Goal: Transaction & Acquisition: Purchase product/service

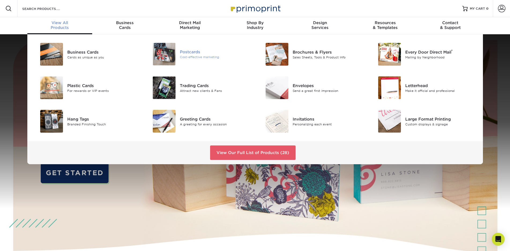
click at [166, 54] on img at bounding box center [164, 54] width 23 height 23
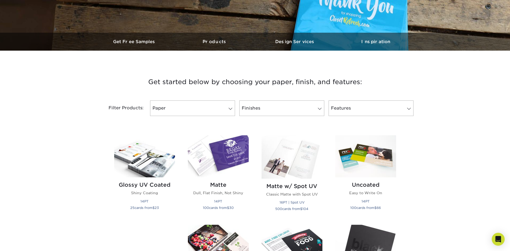
scroll to position [161, 0]
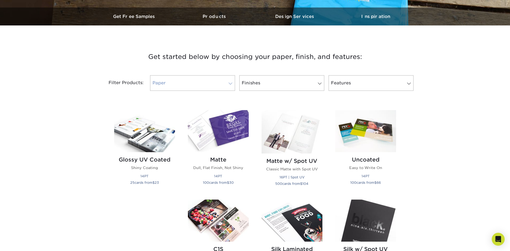
click at [229, 84] on span at bounding box center [231, 83] width 8 height 4
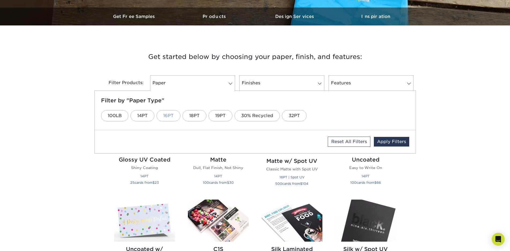
click at [169, 116] on link "16PT" at bounding box center [169, 115] width 24 height 11
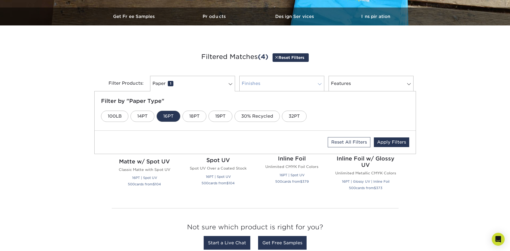
click at [311, 83] on link "Finishes 0" at bounding box center [281, 84] width 85 height 16
click at [375, 116] on link "Velvet" at bounding box center [377, 116] width 28 height 11
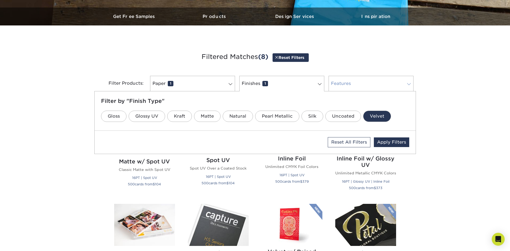
click at [347, 82] on link "Features 0" at bounding box center [371, 84] width 85 height 16
click at [442, 119] on div "Get started below by choosing your paper, finish, and features: Filtered Matche…" at bounding box center [255, 204] width 510 height 332
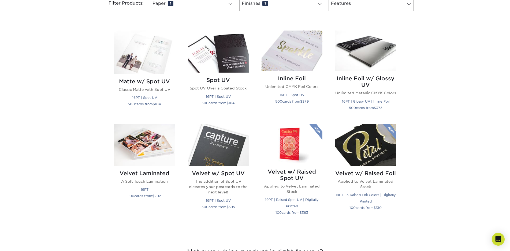
scroll to position [241, 0]
click at [153, 172] on h2 "Velvet Laminated" at bounding box center [144, 173] width 61 height 6
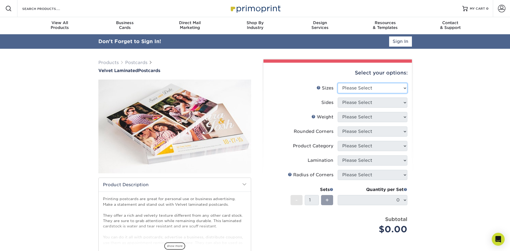
click at [392, 88] on select "Please Select 2" x 6" 2" x 8" 3" x 5" 3.5" x 3.5" 3.5" x 4" 3.5" x 8.5" 3.67" x…" at bounding box center [373, 88] width 70 height 10
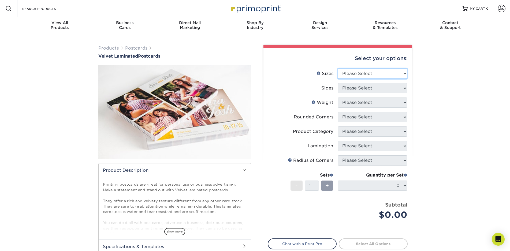
select select "3.50x4.00"
click at [338, 69] on select "Please Select 2" x 6" 2" x 8" 3" x 5" 3.5" x 3.5" 3.5" x 4" 3.5" x 8.5" 3.67" x…" at bounding box center [373, 74] width 70 height 10
click at [386, 88] on select "Please Select Print Both Sides Print Front Only" at bounding box center [373, 88] width 70 height 10
select select "13abbda7-1d64-4f25-8bb2-c179b224825d"
click at [338, 83] on select "Please Select Print Both Sides Print Front Only" at bounding box center [373, 88] width 70 height 10
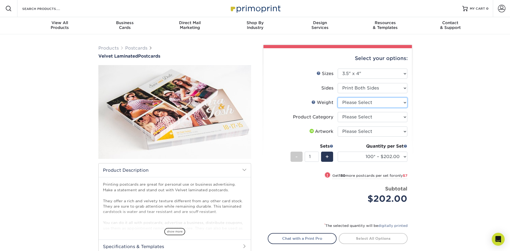
click at [383, 104] on select "Please Select 16PT" at bounding box center [373, 103] width 70 height 10
select select "16PT"
click at [338, 98] on select "Please Select 16PT" at bounding box center [373, 103] width 70 height 10
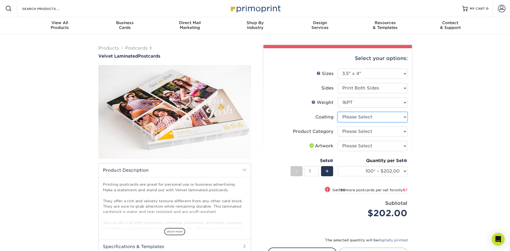
click at [396, 118] on select at bounding box center [373, 117] width 70 height 10
select select "3e7618de-abca-4bda-9f97-8b9129e913d8"
click at [338, 112] on select at bounding box center [373, 117] width 70 height 10
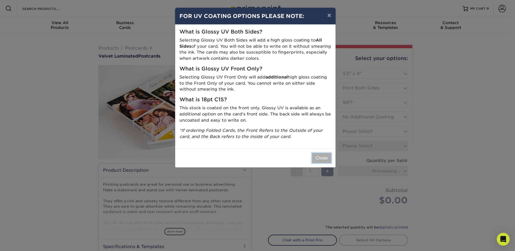
click at [318, 160] on button "Close" at bounding box center [321, 158] width 19 height 10
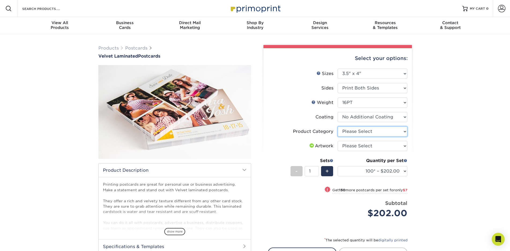
click at [403, 133] on select "Please Select Postcards" at bounding box center [373, 132] width 70 height 10
select select "9b7272e0-d6c8-4c3c-8e97-d3a1bcdab858"
click at [338, 127] on select "Please Select Postcards" at bounding box center [373, 132] width 70 height 10
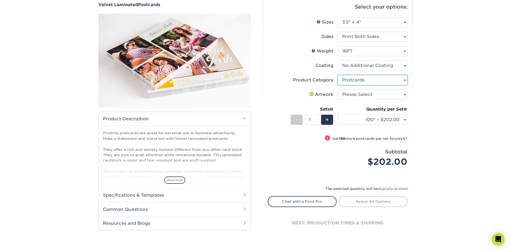
scroll to position [54, 0]
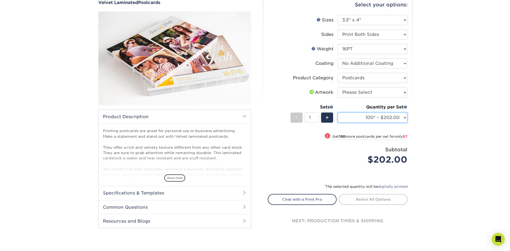
click at [403, 117] on select "100* – $202.00 250* – $209.00 500 – $215.00 1000 – $261.00 2500 – $510.00 5000 …" at bounding box center [373, 118] width 70 height 10
select select "1000 – $261.00"
click at [338, 113] on select "100* – $202.00 250* – $209.00 500 – $215.00 1000 – $261.00 2500 – $510.00 5000 …" at bounding box center [373, 118] width 70 height 10
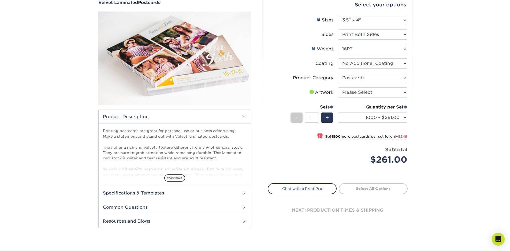
click at [437, 120] on div "Products Postcards Velvet Laminated Postcards" at bounding box center [255, 115] width 510 height 269
click at [174, 177] on span "show more" at bounding box center [174, 178] width 21 height 7
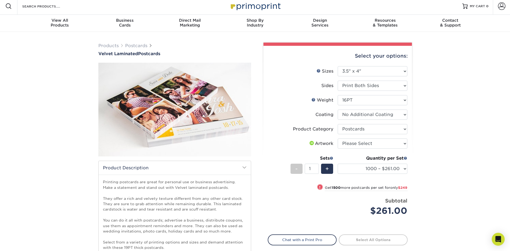
scroll to position [0, 0]
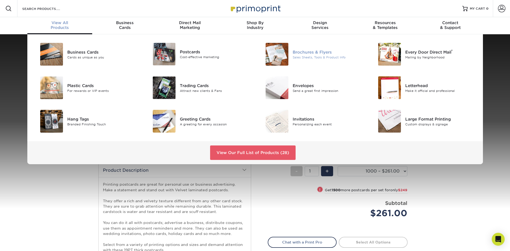
click at [311, 52] on div "Brochures & Flyers" at bounding box center [328, 52] width 71 height 6
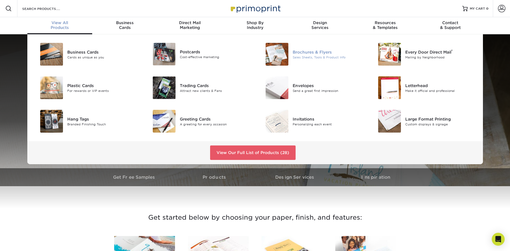
click at [276, 54] on img at bounding box center [277, 54] width 23 height 23
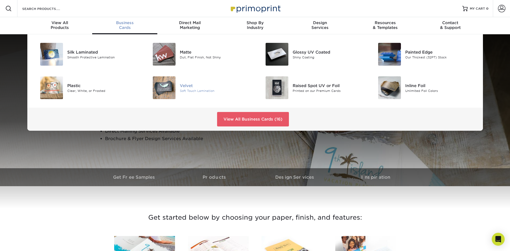
click at [186, 87] on div "Velvet" at bounding box center [215, 86] width 71 height 6
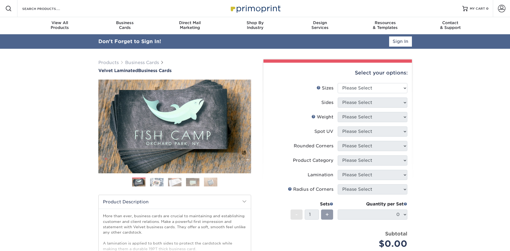
click at [372, 77] on div "Select your options:" at bounding box center [338, 73] width 140 height 20
click at [376, 87] on select "Please Select 1.5" x 3.5" - Mini 1.75" x 3.5" - Mini 2" x 2" - Square 2" x 3" -…" at bounding box center [373, 88] width 70 height 10
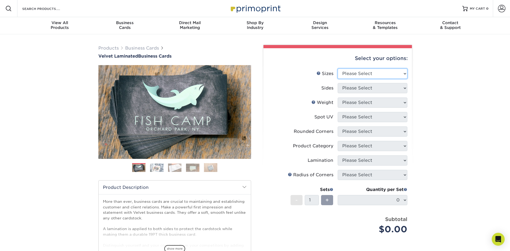
select select "2.00x4.00"
click at [338, 69] on select "Please Select 1.5" x 3.5" - Mini 1.75" x 3.5" - Mini 2" x 2" - Square 2" x 3" -…" at bounding box center [373, 74] width 70 height 10
click at [374, 90] on select "Please Select Print Both Sides Print Front Only" at bounding box center [373, 88] width 70 height 10
select select "13abbda7-1d64-4f25-8bb2-c179b224825d"
click at [338, 83] on select "Please Select Print Both Sides Print Front Only" at bounding box center [373, 88] width 70 height 10
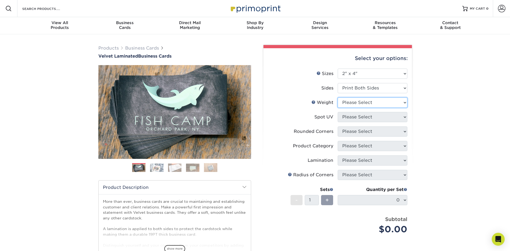
click at [373, 105] on select "Please Select 16PT" at bounding box center [373, 103] width 70 height 10
select select "16PT"
click at [338, 98] on select "Please Select 16PT" at bounding box center [373, 103] width 70 height 10
click at [369, 120] on select "Please Select No Spot UV Front and Back (Both Sides) Front Only Back Only" at bounding box center [373, 117] width 70 height 10
select select "3"
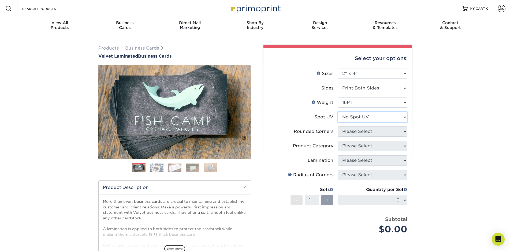
click at [338, 112] on select "Please Select No Spot UV Front and Back (Both Sides) Front Only Back Only" at bounding box center [373, 117] width 70 height 10
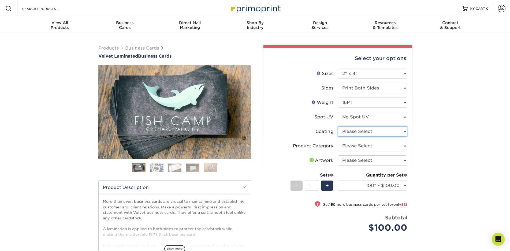
click at [368, 133] on select at bounding box center [373, 132] width 70 height 10
select select "3e7618de-abca-4bda-9f97-8b9129e913d8"
click at [338, 127] on select at bounding box center [373, 132] width 70 height 10
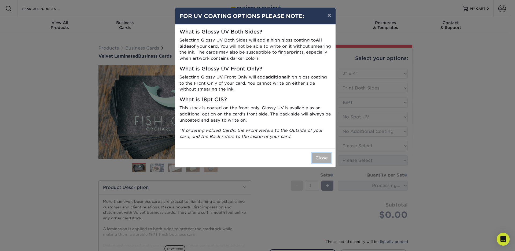
click at [323, 161] on button "Close" at bounding box center [321, 158] width 19 height 10
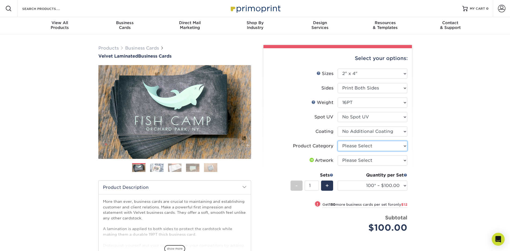
click at [367, 146] on select "Please Select Business Cards" at bounding box center [373, 146] width 70 height 10
select select "3b5148f1-0588-4f88-a218-97bcfdce65c1"
click at [338, 141] on select "Please Select Business Cards" at bounding box center [373, 146] width 70 height 10
click at [269, 140] on li "Coating" at bounding box center [337, 134] width 139 height 14
click at [377, 192] on div "Quantity per Set 100* – $100.00 250* – $112.00 500 – $120.00 1000 – $156.00 250…" at bounding box center [373, 184] width 70 height 25
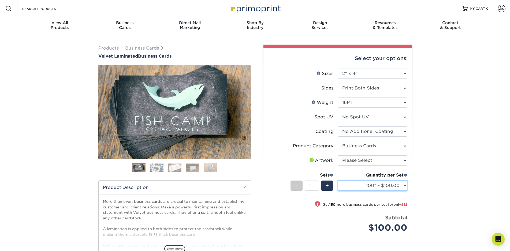
click at [377, 189] on select "100* – $100.00 250* – $112.00 500 – $120.00 1000 – $156.00 2500 – $307.00 5000 …" at bounding box center [373, 186] width 70 height 10
select select "1000 – $156.00"
click at [338, 181] on select "100* – $100.00 250* – $112.00 500 – $120.00 1000 – $156.00 2500 – $307.00 5000 …" at bounding box center [373, 186] width 70 height 10
click at [439, 178] on div "Products Business Cards Velvet Laminated Business Cards Previous Next" at bounding box center [255, 177] width 510 height 286
